Goal: Information Seeking & Learning: Find specific fact

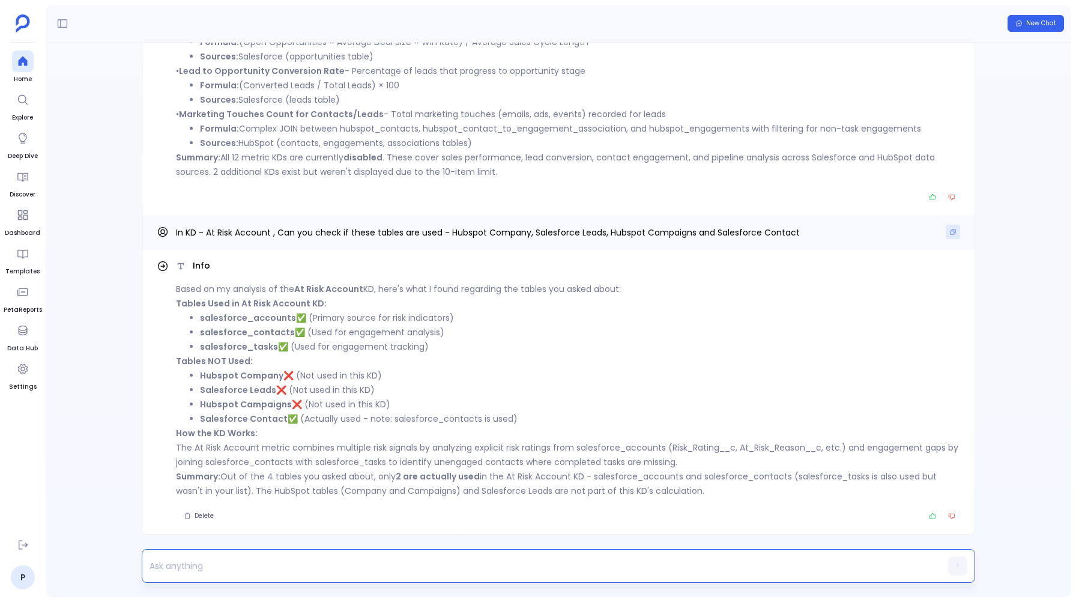
click at [952, 231] on icon "Copy" at bounding box center [953, 231] width 5 height 5
click at [210, 123] on strong "Formula:" at bounding box center [219, 129] width 39 height 12
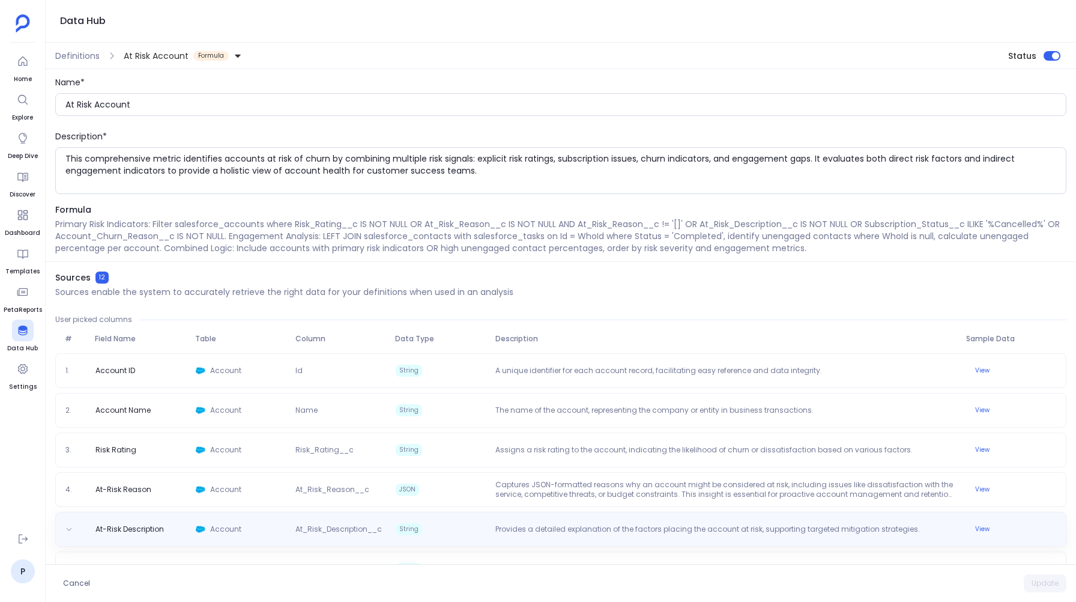
scroll to position [270, 0]
